Goal: Information Seeking & Learning: Learn about a topic

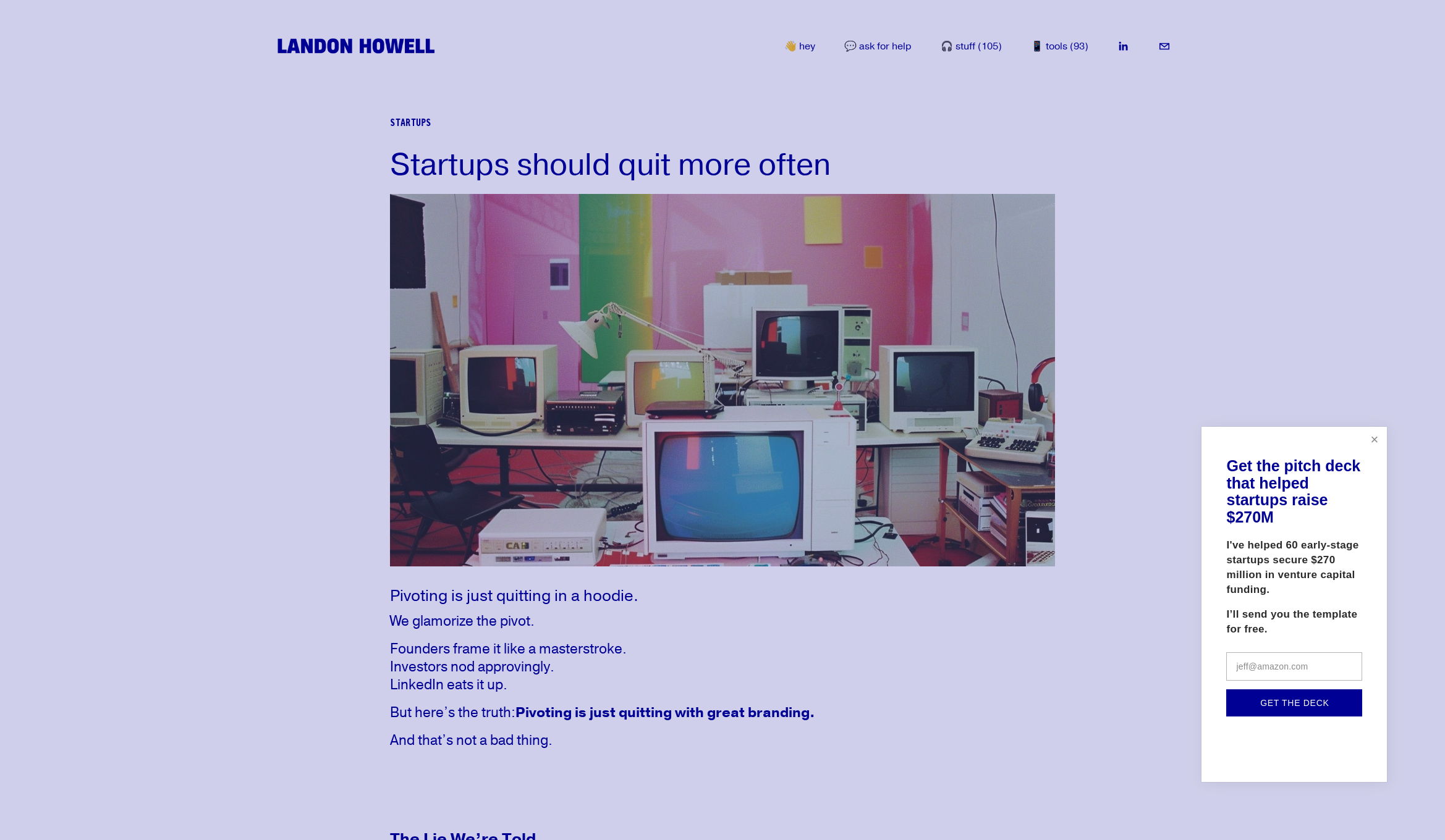
click at [1377, 437] on link "Close" at bounding box center [1374, 439] width 22 height 22
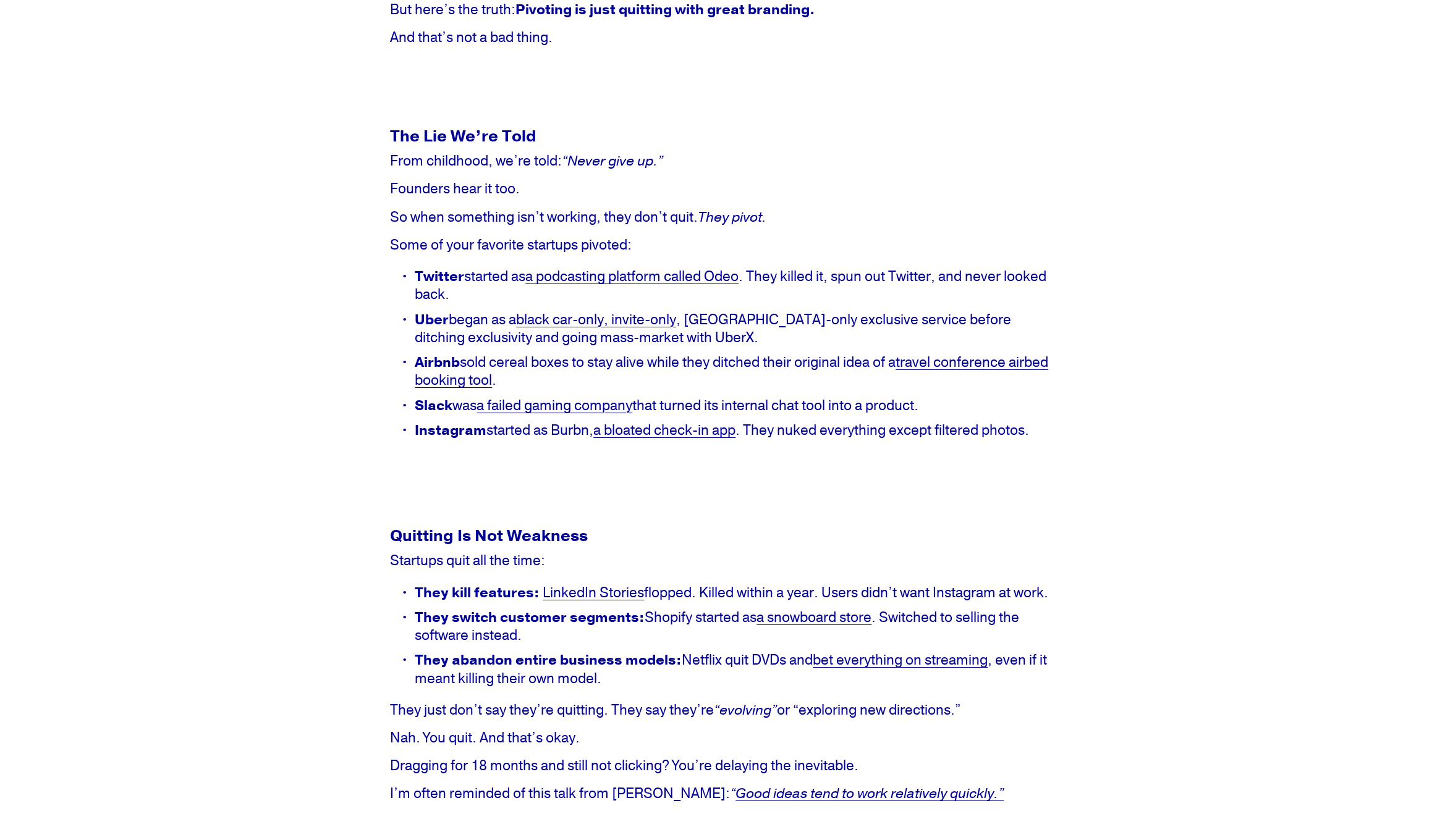
scroll to position [742, 0]
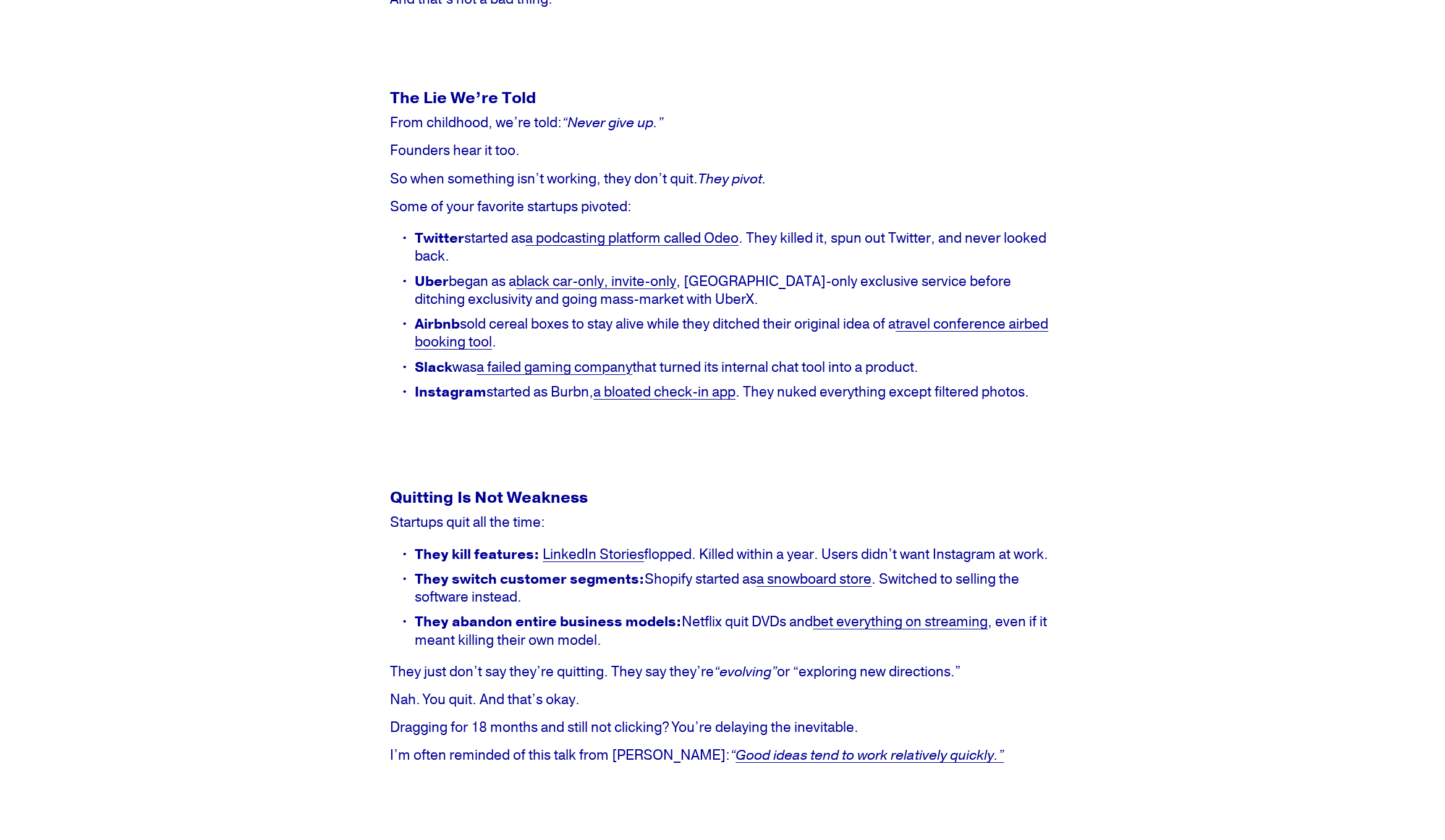
click at [626, 558] on link "LinkedIn Stories" at bounding box center [593, 554] width 101 height 18
click at [654, 602] on p "They switch customer segments: Shopify started as a snowboard store . Switched …" at bounding box center [734, 588] width 640 height 36
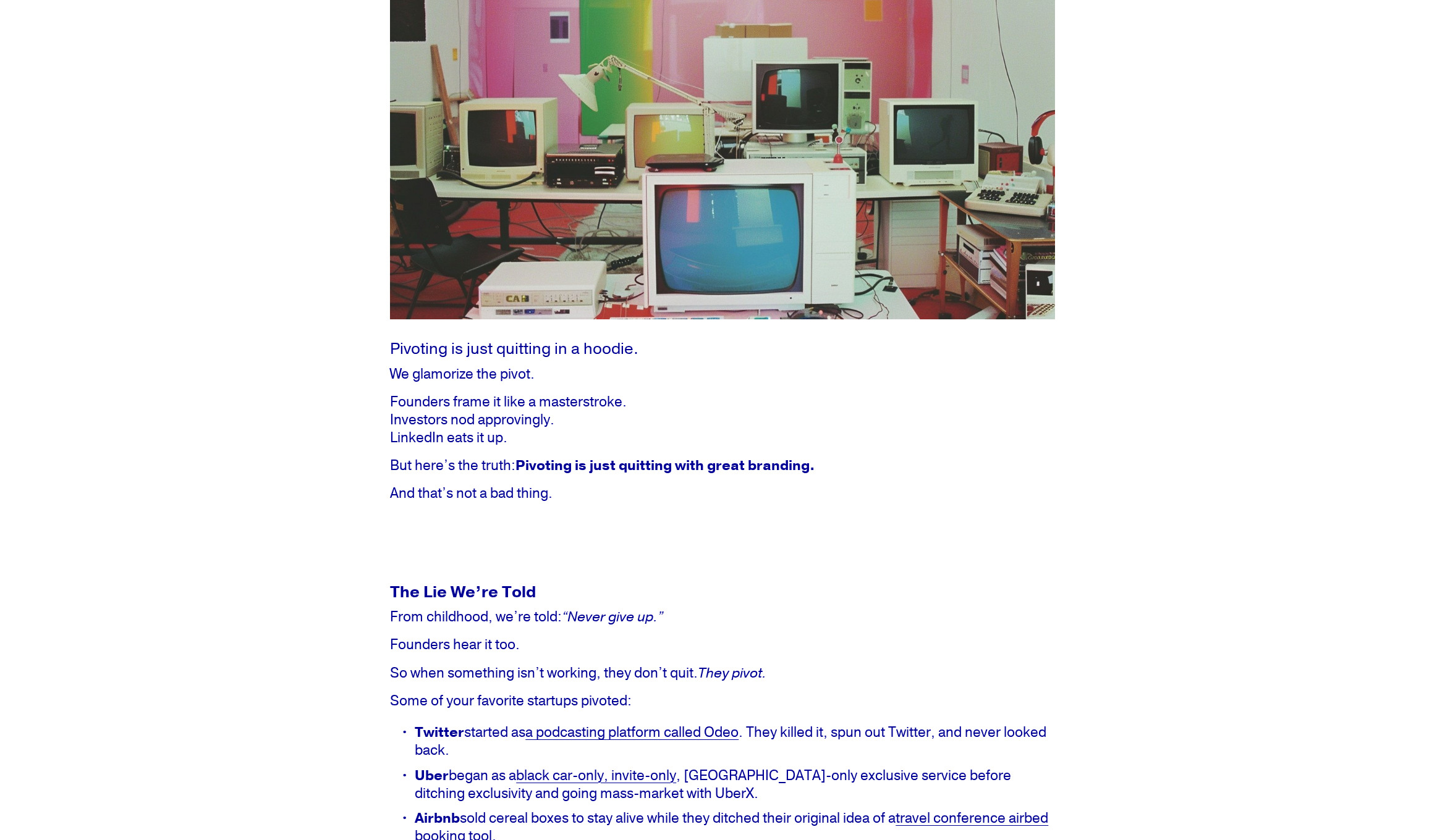
scroll to position [0, 0]
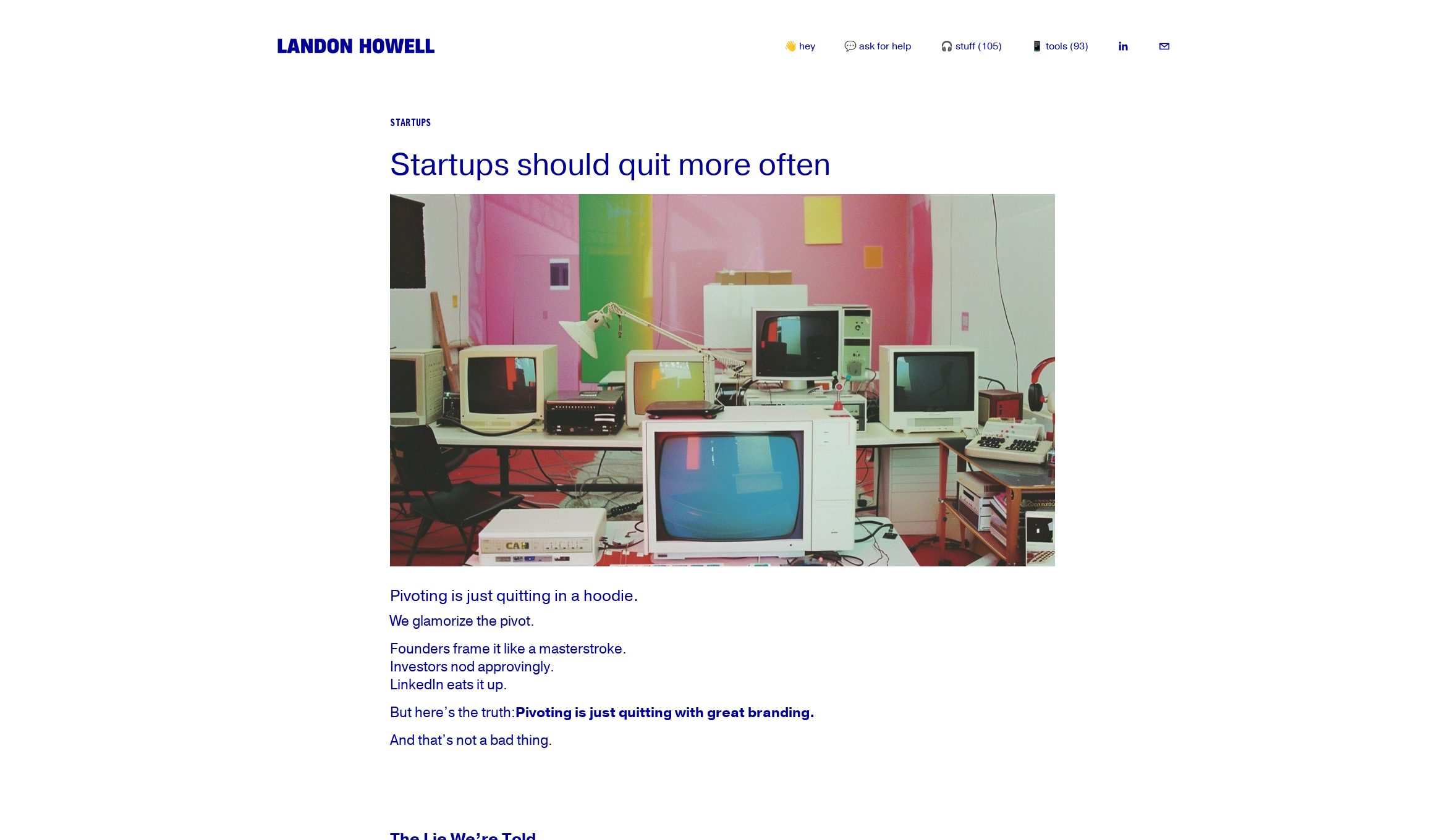
click at [406, 42] on img at bounding box center [356, 46] width 163 height 20
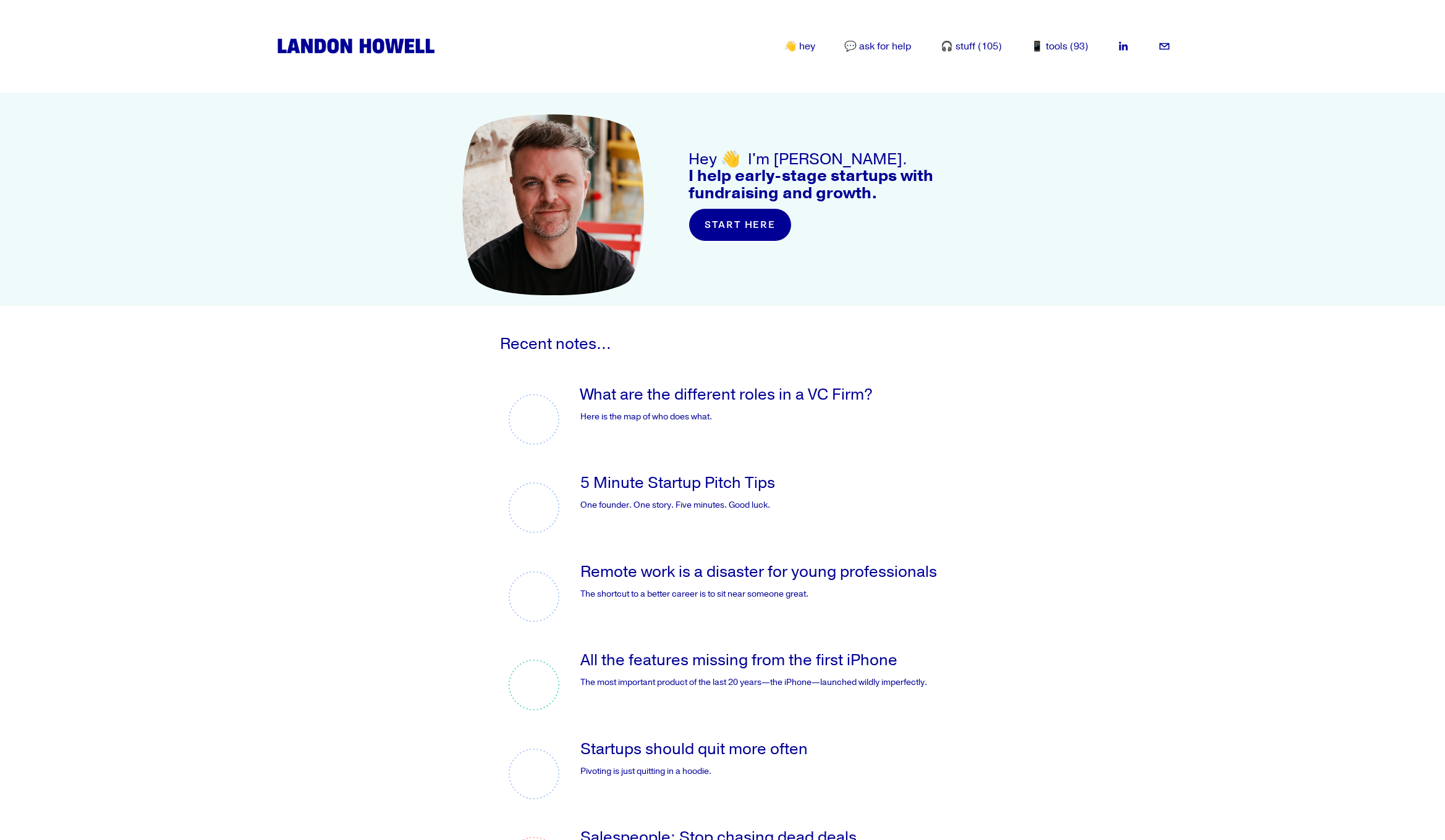
click at [993, 50] on link "🎧 stuff (105)" at bounding box center [971, 47] width 61 height 15
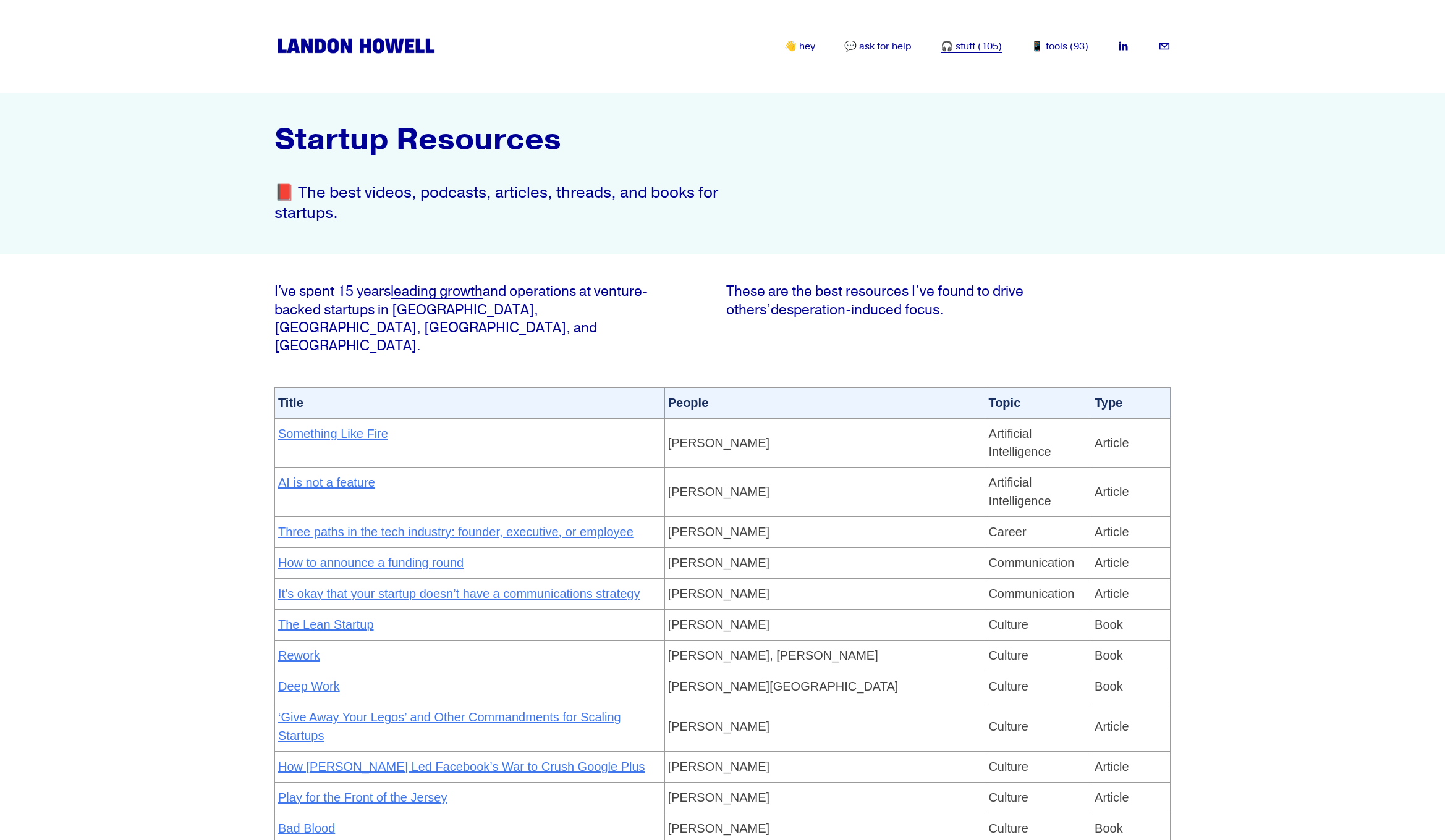
click at [1075, 38] on div "👋 hey 💬 ask for help 🎧 stuff (105) 📱 tools (93)" at bounding box center [777, 45] width 622 height 16
click at [1077, 43] on link "📱 tools (93)" at bounding box center [1060, 47] width 58 height 15
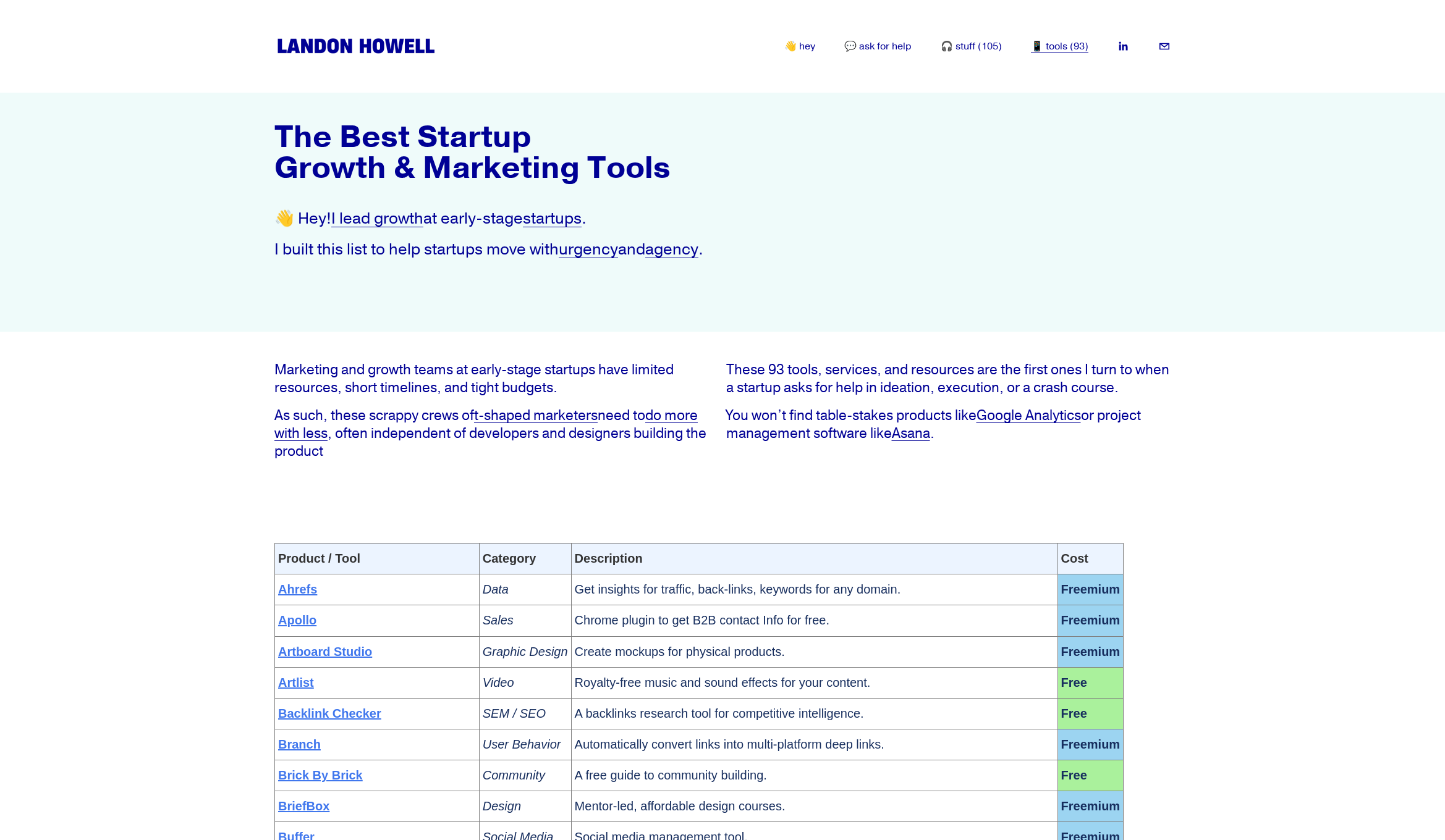
click at [393, 56] on img at bounding box center [356, 46] width 163 height 20
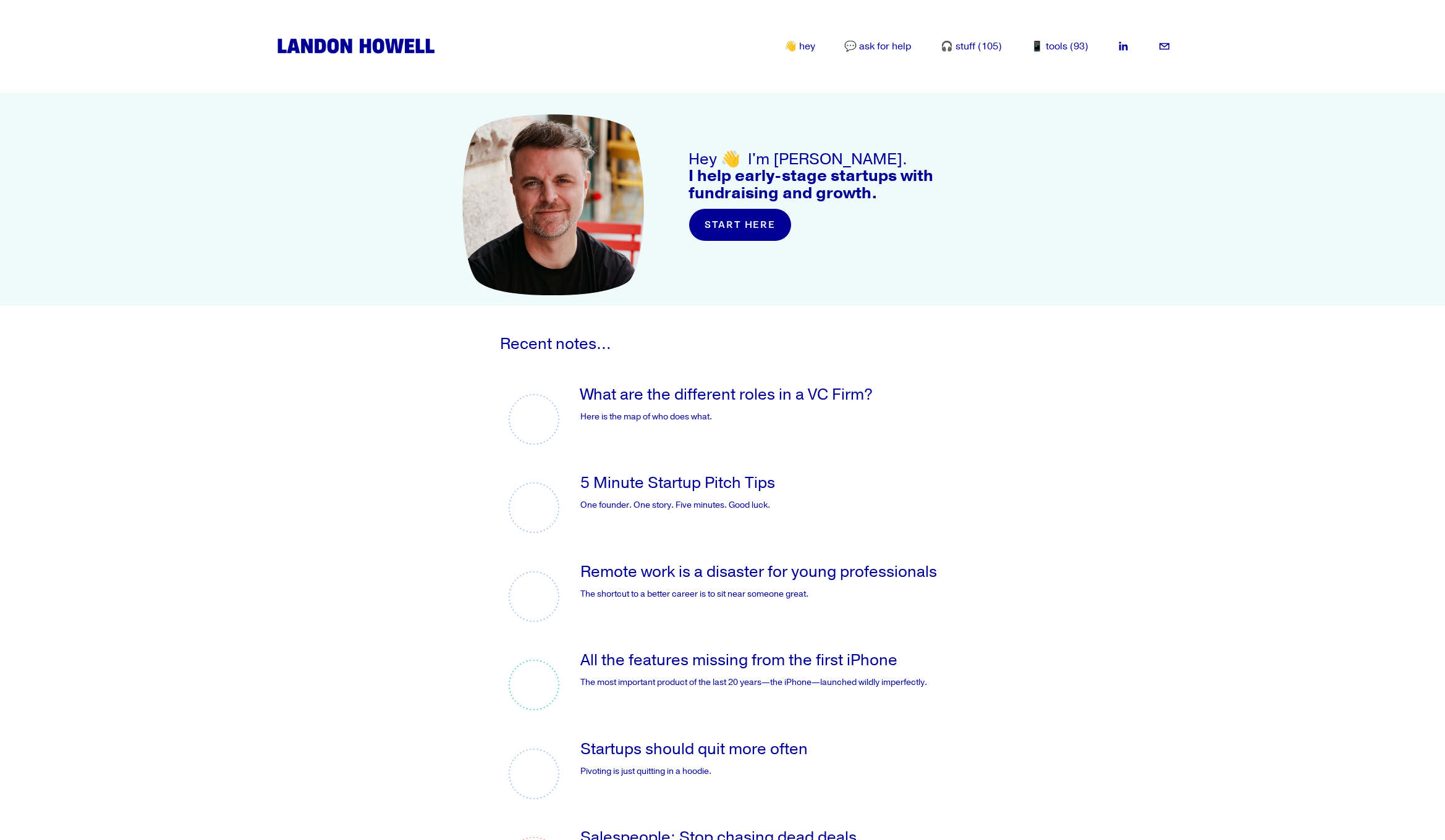
click at [834, 579] on link "Remote work is a disaster for young professionals" at bounding box center [758, 572] width 357 height 20
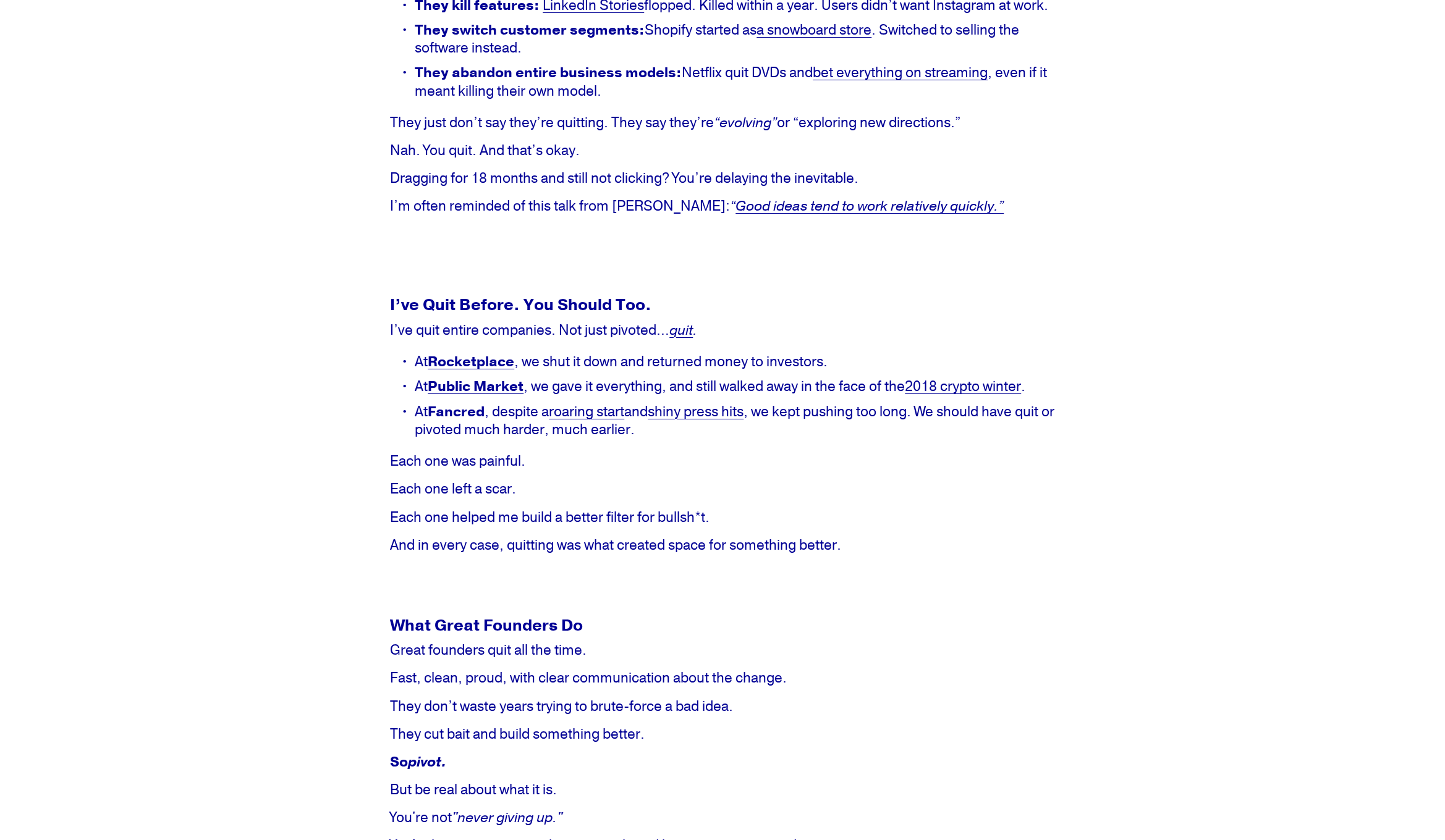
scroll to position [1359, 0]
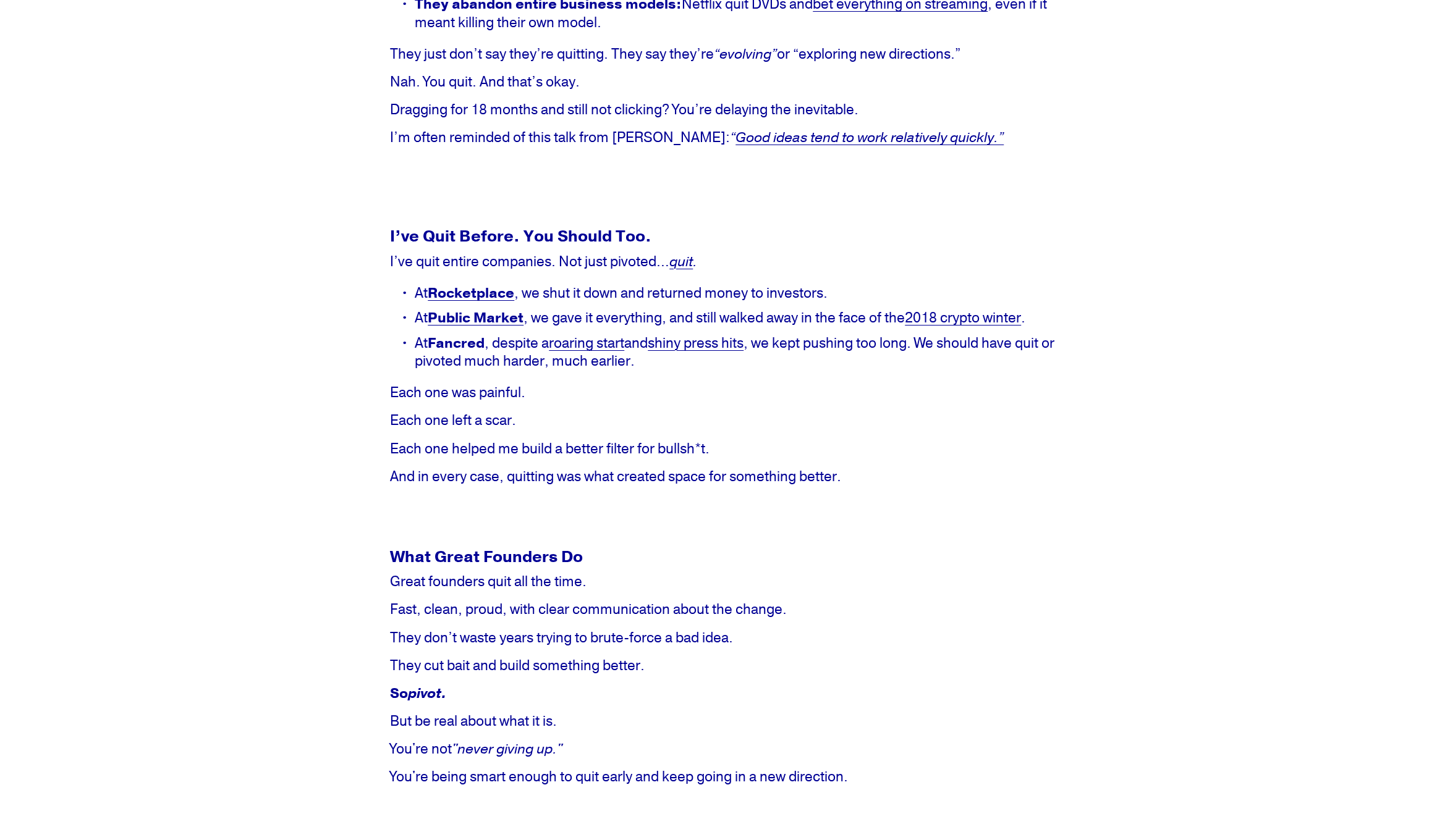
click at [687, 270] on em "quit" at bounding box center [681, 261] width 24 height 18
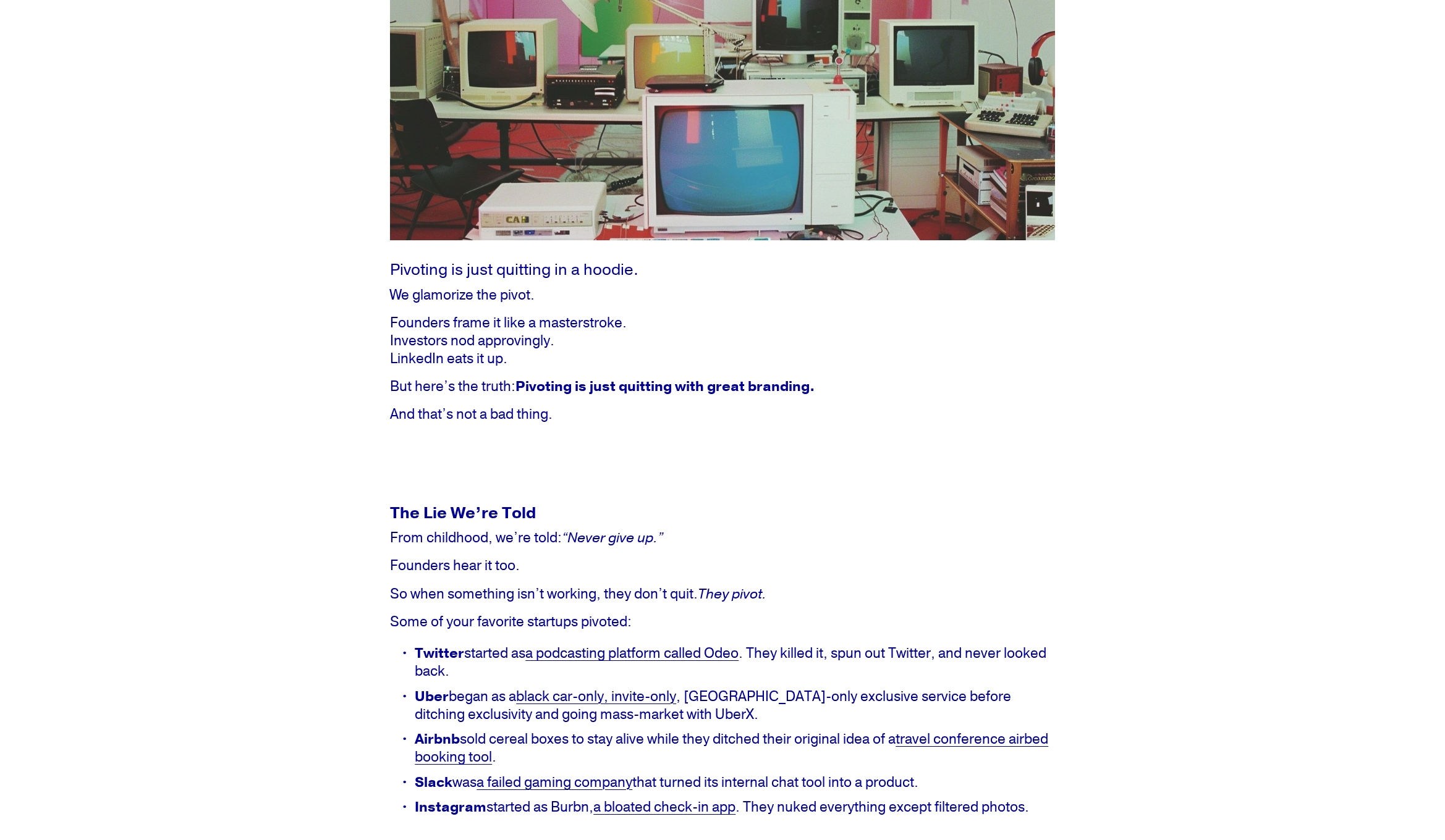
scroll to position [0, 0]
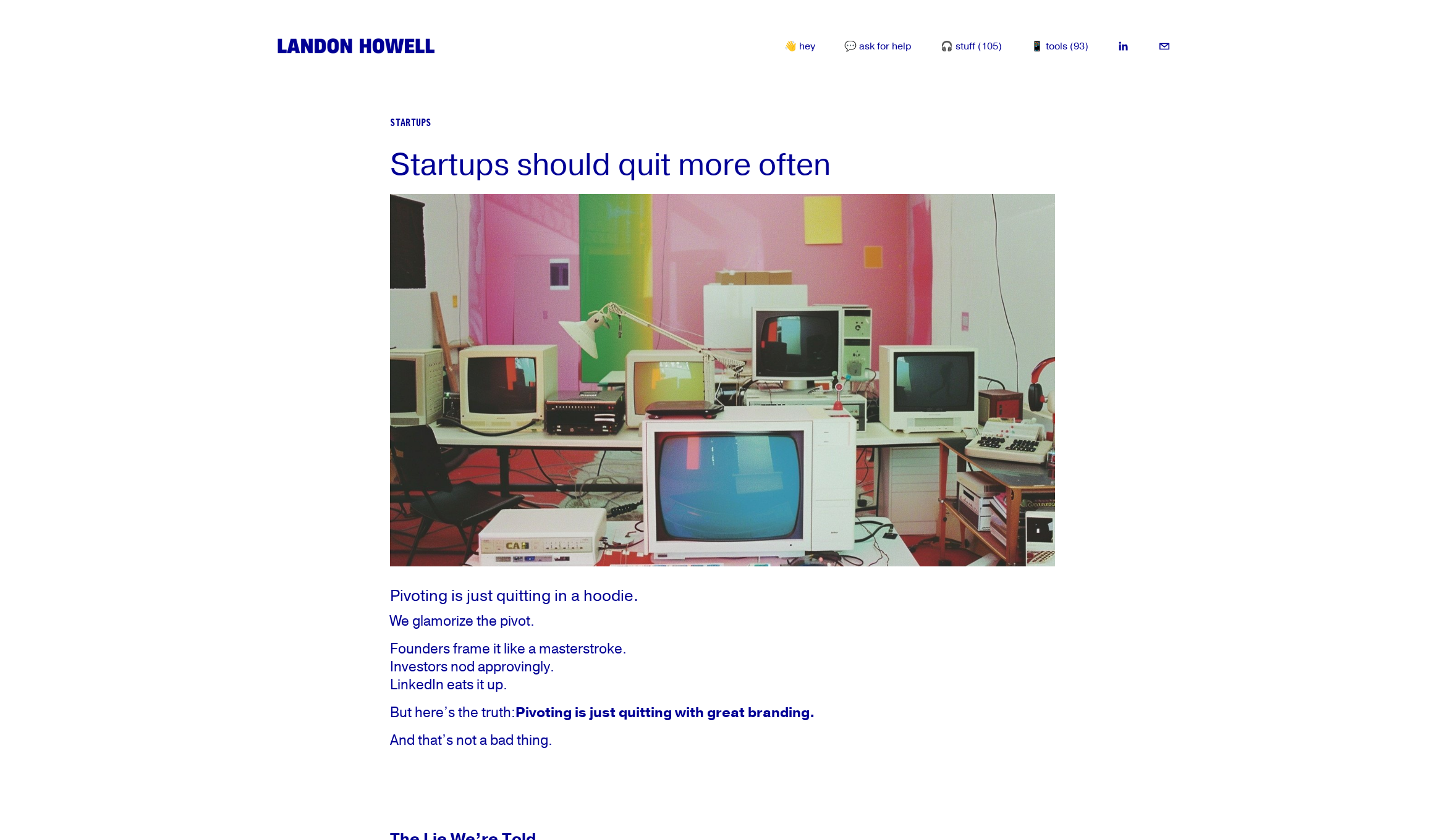
click at [1115, 45] on div at bounding box center [1130, 46] width 83 height 12
click at [1127, 44] on icon "LinkedIn" at bounding box center [1123, 46] width 12 height 12
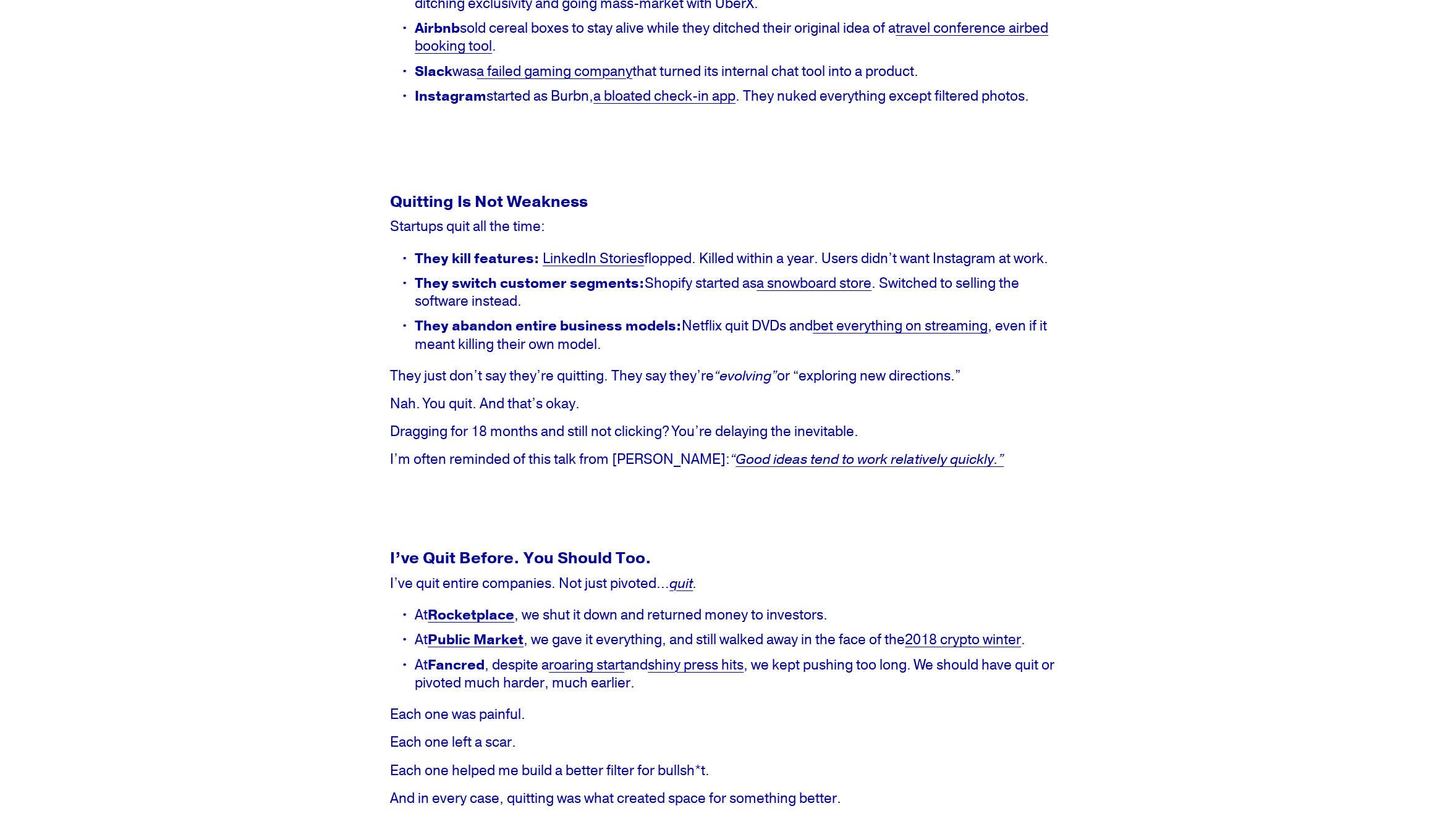
scroll to position [1112, 0]
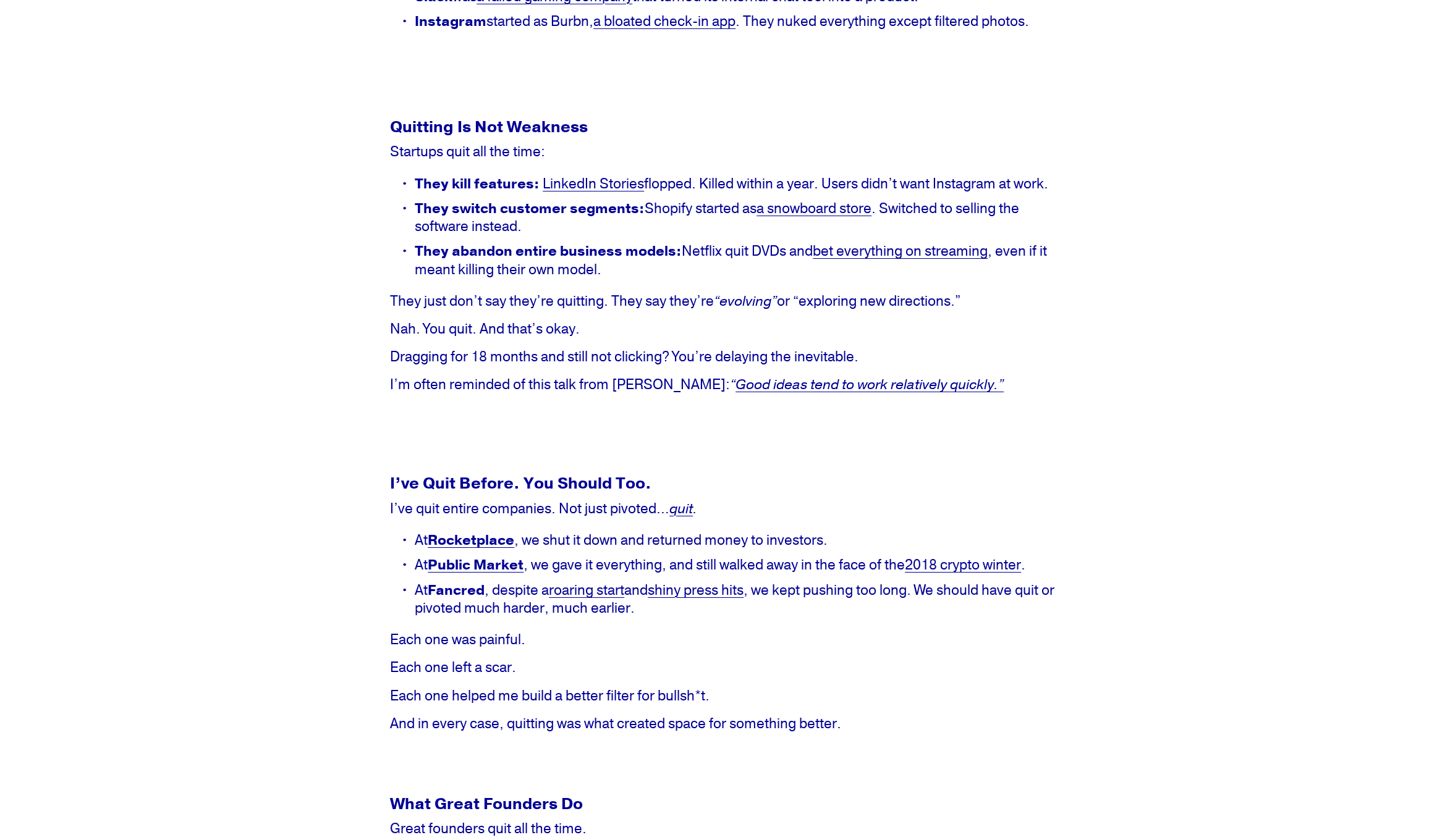
click at [802, 394] on em "Good ideas tend to work relatively quickly.”" at bounding box center [870, 384] width 268 height 18
click at [488, 574] on strong "Public Market" at bounding box center [476, 565] width 96 height 18
